Goal: Check status: Check status

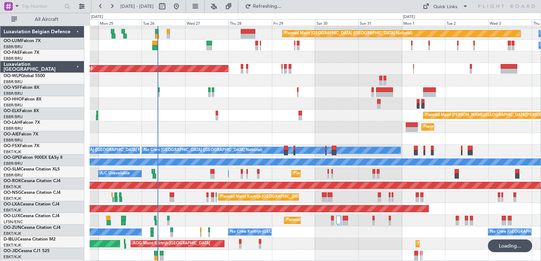
scroll to position [10, 0]
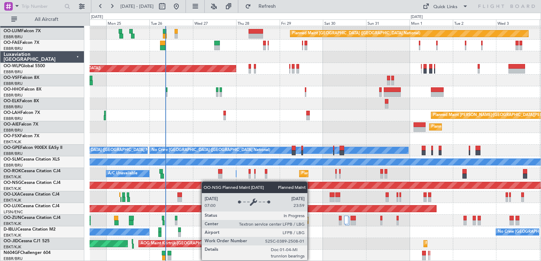
click at [211, 182] on div "Planned Maint [GEOGRAPHIC_DATA] ([GEOGRAPHIC_DATA] National) Owner [GEOGRAPHIC_…" at bounding box center [315, 138] width 451 height 245
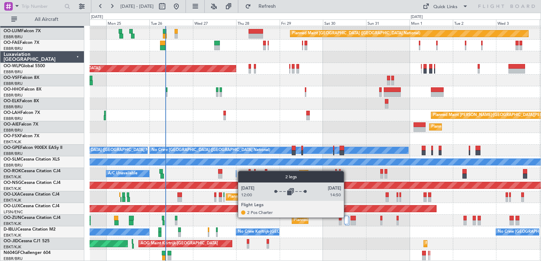
click at [347, 217] on div at bounding box center [346, 220] width 4 height 8
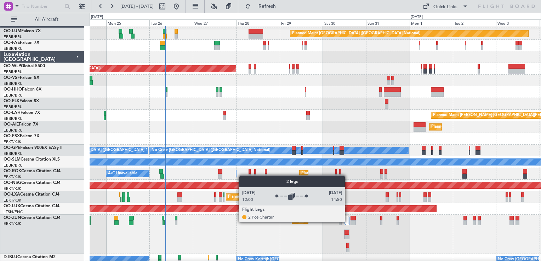
click at [348, 222] on div at bounding box center [346, 220] width 4 height 8
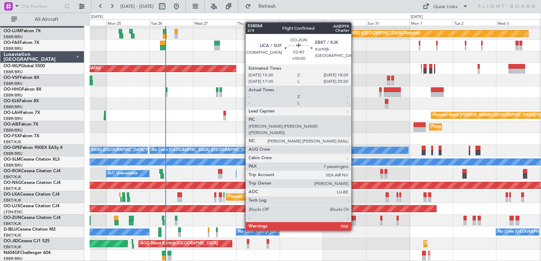
click at [354, 217] on div at bounding box center [352, 218] width 5 height 5
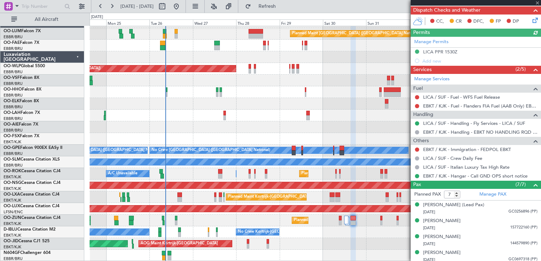
scroll to position [190, 0]
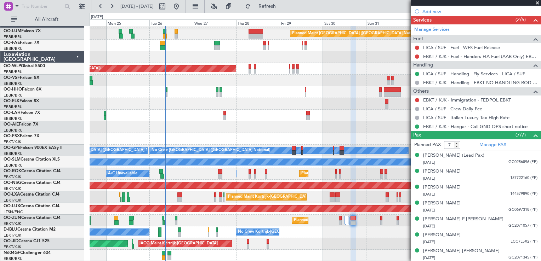
click at [535, 2] on span at bounding box center [537, 3] width 7 height 6
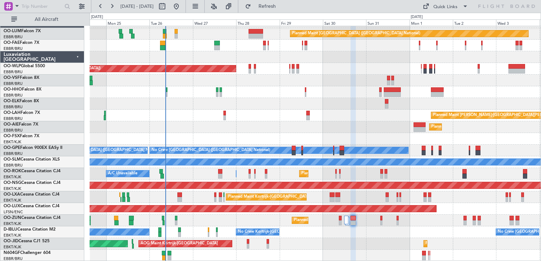
type input "0"
